Goal: Complete application form: Complete application form

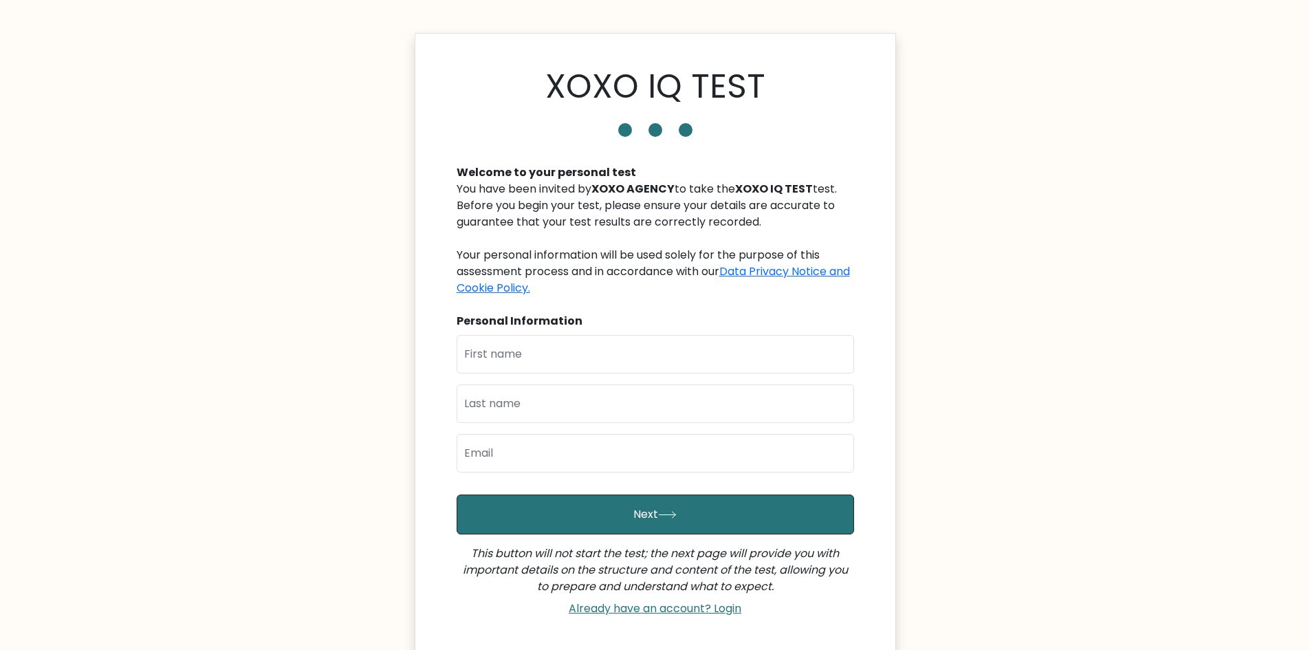
scroll to position [123, 0]
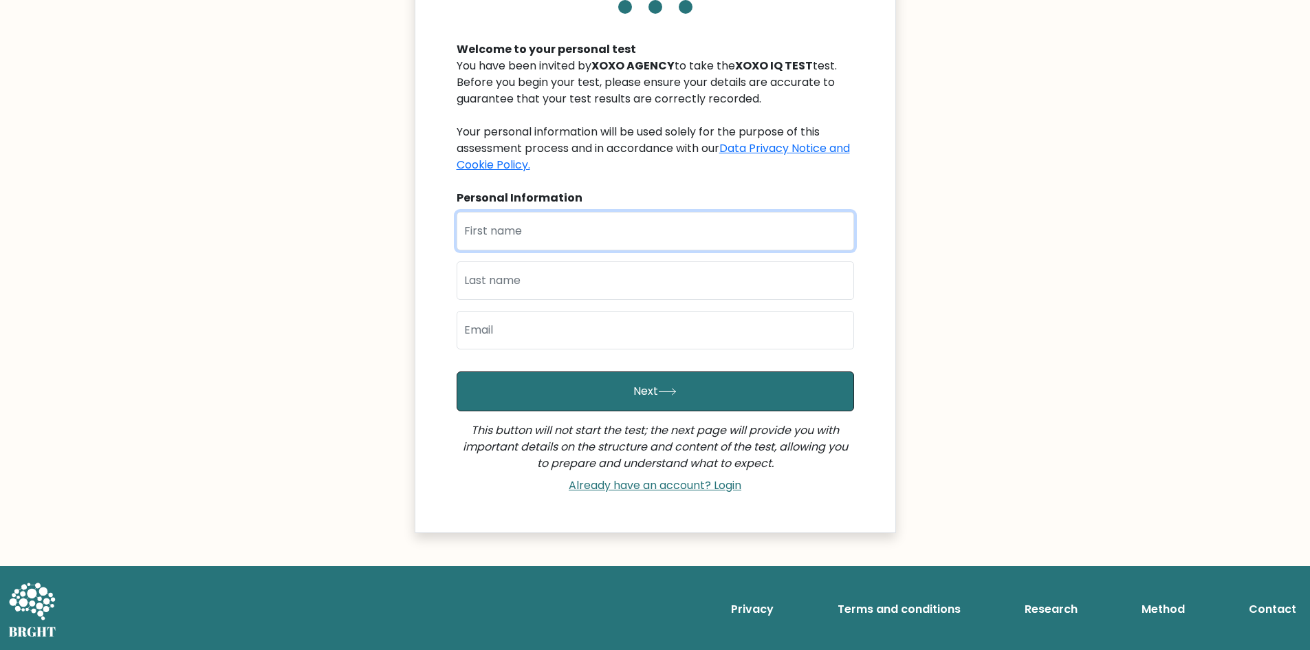
click at [657, 225] on input "text" at bounding box center [654, 231] width 397 height 38
type input "brendo"
type input "brufal"
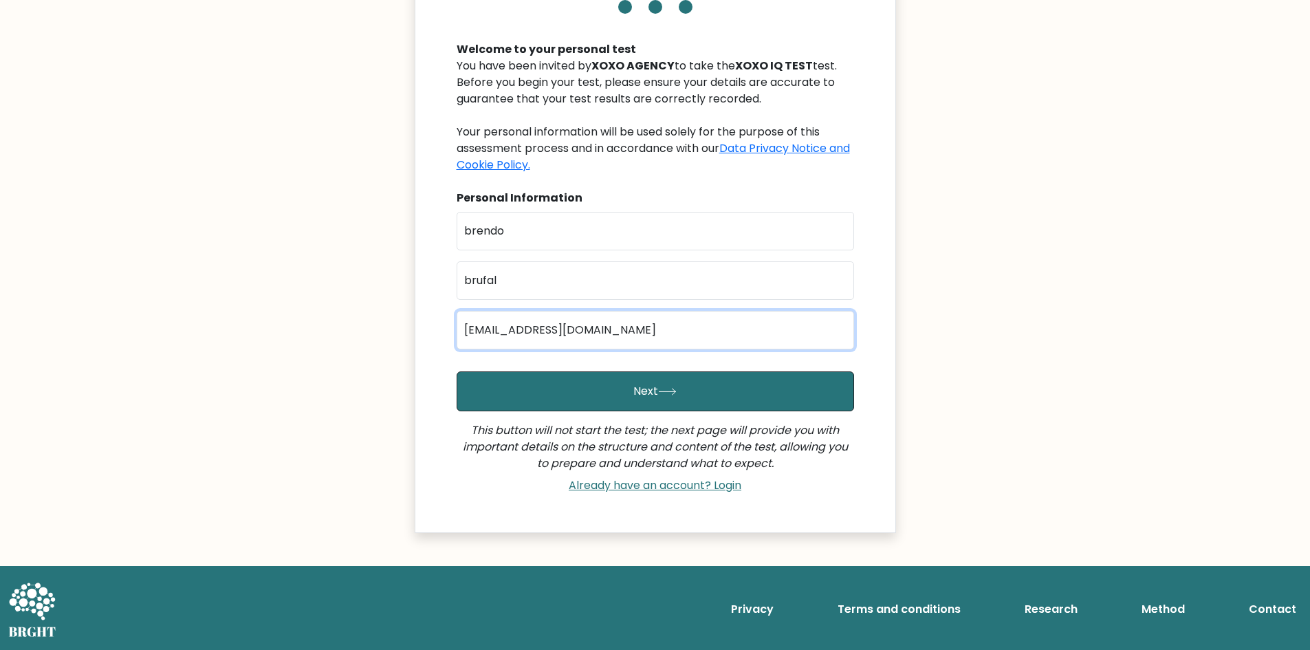
drag, startPoint x: 618, startPoint y: 333, endPoint x: 423, endPoint y: 328, distance: 194.6
click at [423, 328] on div "XOXO IQ TEST Welcome to your personal test You have been invited by XOXO AGENCY…" at bounding box center [655, 221] width 481 height 623
type input "[EMAIL_ADDRESS][DOMAIN_NAME]"
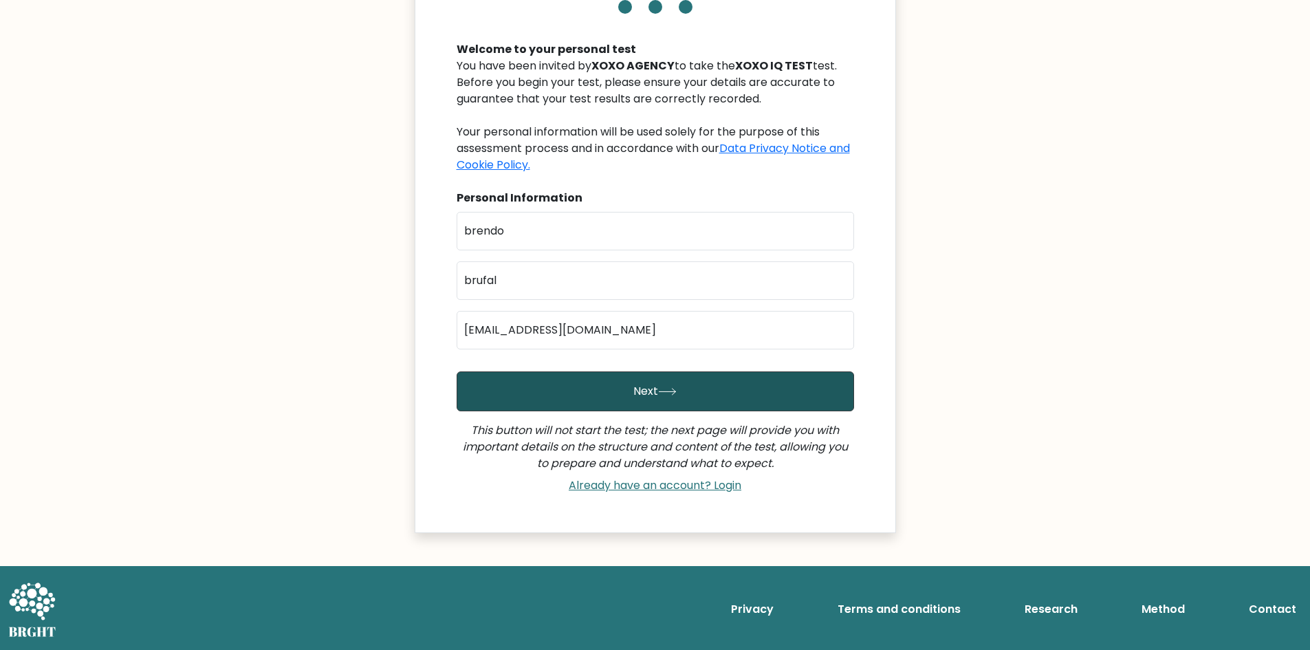
click at [662, 381] on button "Next" at bounding box center [654, 391] width 397 height 40
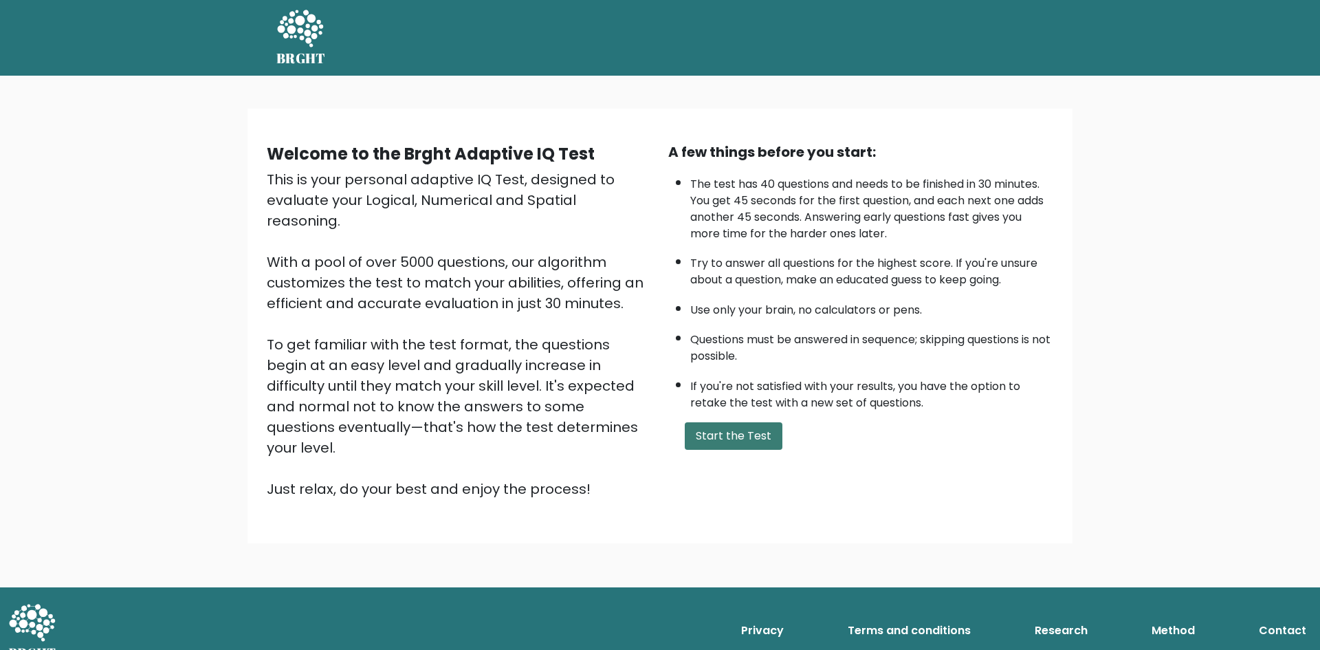
click at [731, 435] on button "Start the Test" at bounding box center [734, 435] width 98 height 27
click at [739, 437] on button "Start the Test" at bounding box center [734, 435] width 98 height 27
click at [738, 430] on button "Start the Test" at bounding box center [734, 435] width 98 height 27
click at [757, 426] on button "Start the Test" at bounding box center [734, 435] width 98 height 27
click at [740, 439] on button "Start the Test" at bounding box center [734, 435] width 98 height 27
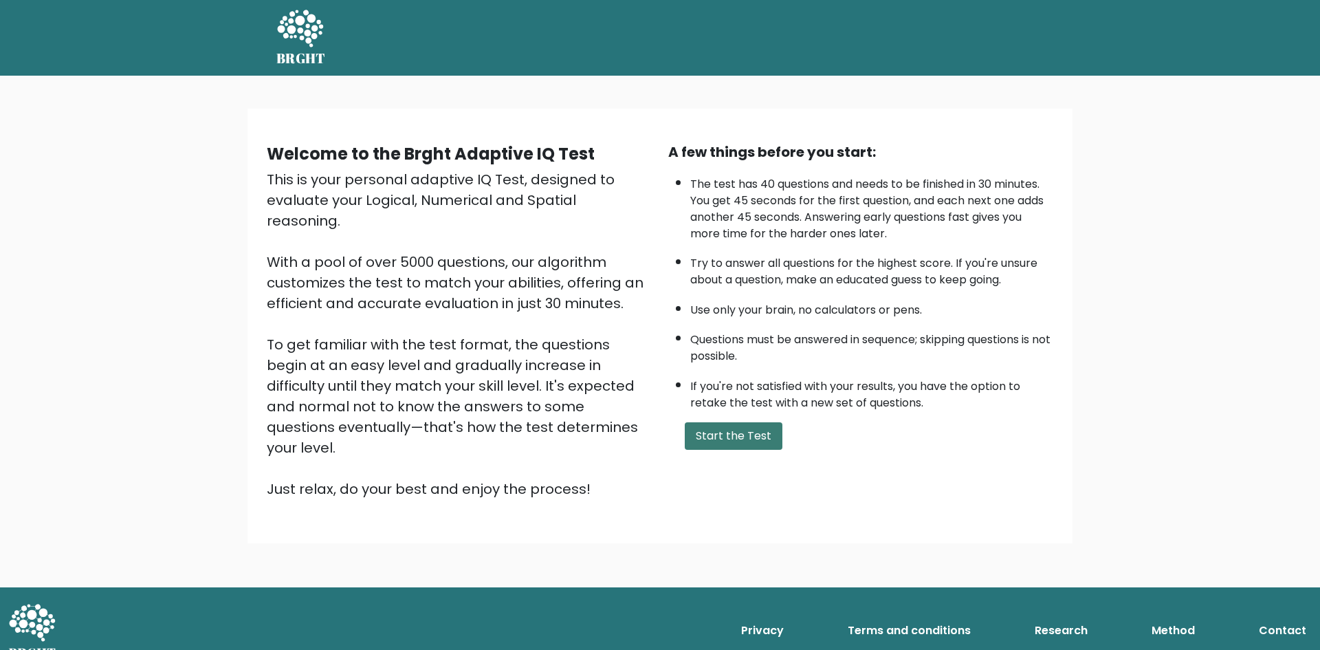
click at [722, 435] on button "Start the Test" at bounding box center [734, 435] width 98 height 27
click at [742, 435] on button "Start the Test" at bounding box center [734, 435] width 98 height 27
